Goal: Check status: Check status

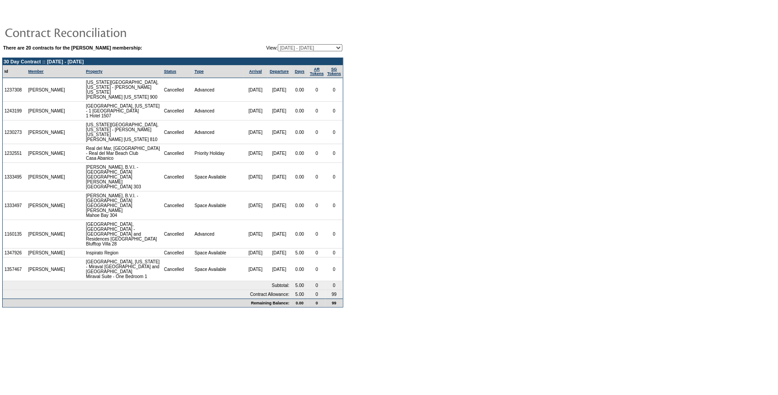
click at [338, 46] on select "[DATE] - [DATE] [DATE] - [DATE] [DATE] - [DATE] [DATE] - [DATE] [DATE] - [DATE]…" at bounding box center [310, 47] width 65 height 7
select select "102589"
click at [278, 44] on select "[DATE] - [DATE] [DATE] - [DATE] [DATE] - [DATE] [DATE] - [DATE] [DATE] - [DATE]…" at bounding box center [310, 47] width 65 height 7
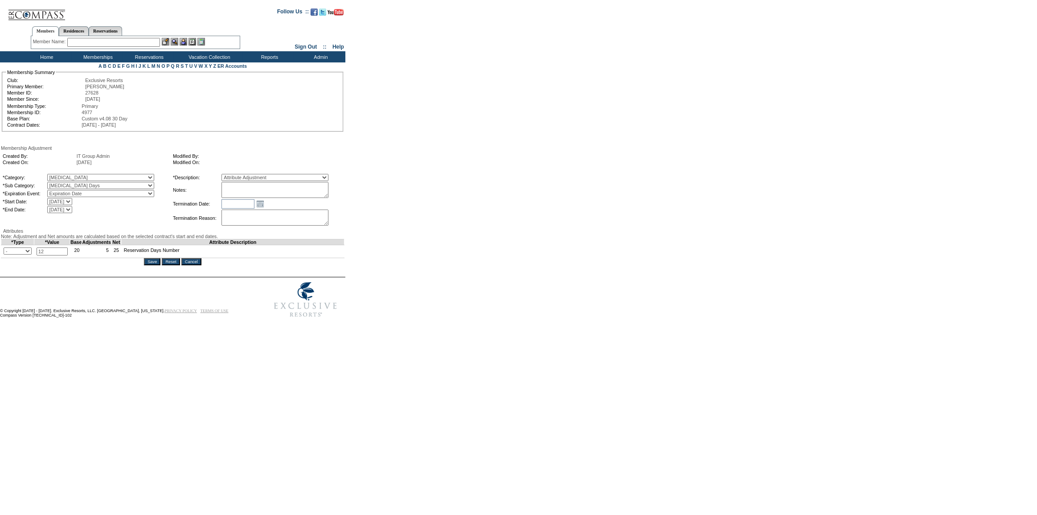
click at [200, 265] on input "Cancel" at bounding box center [191, 261] width 20 height 7
